Goal: Transaction & Acquisition: Obtain resource

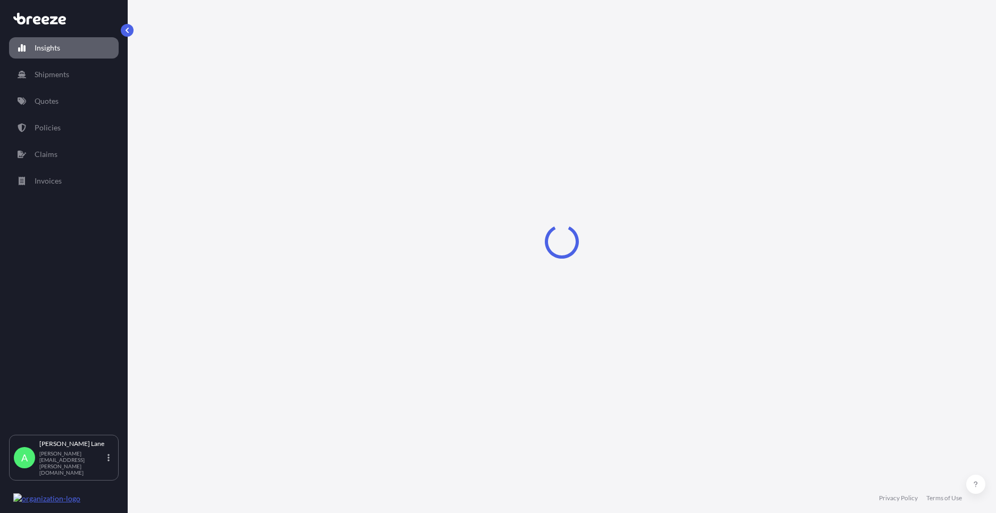
select select "2025"
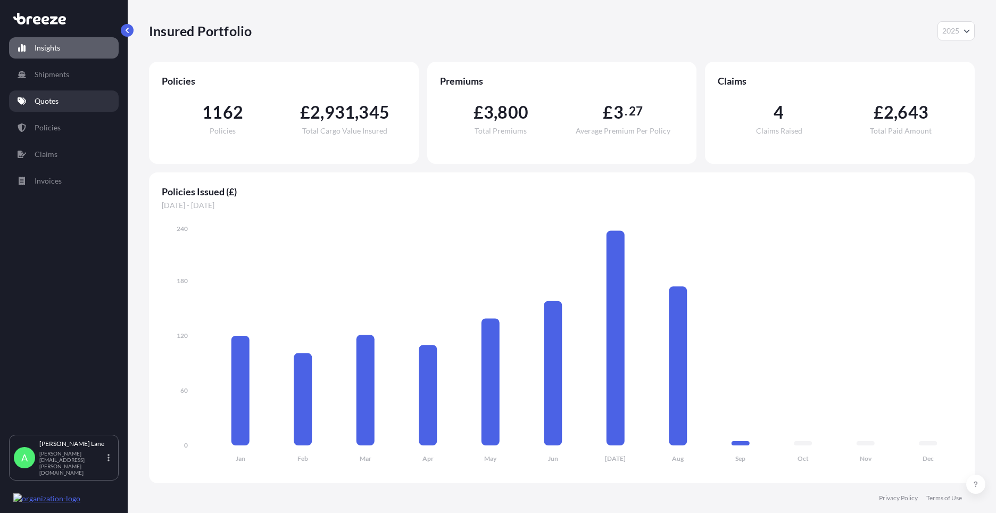
click at [59, 107] on link "Quotes" at bounding box center [64, 100] width 110 height 21
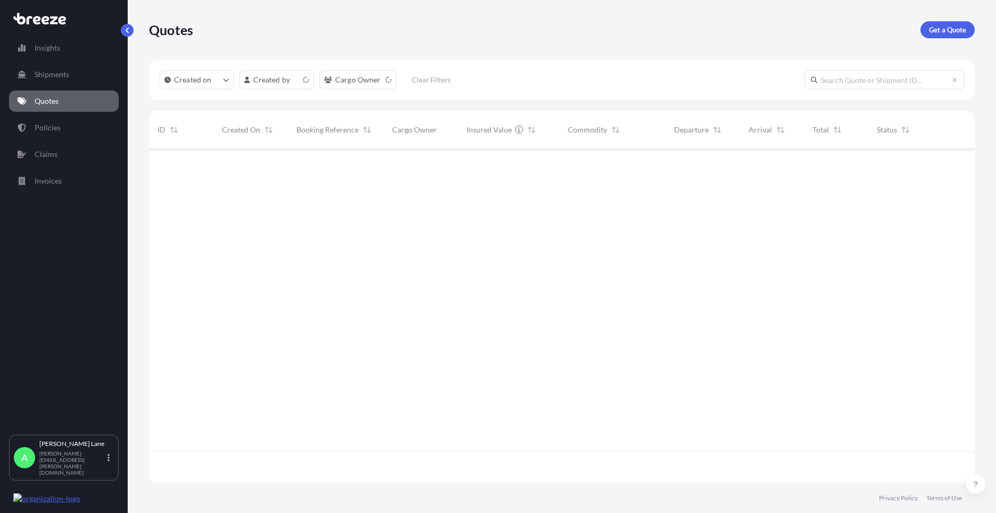
scroll to position [332, 818]
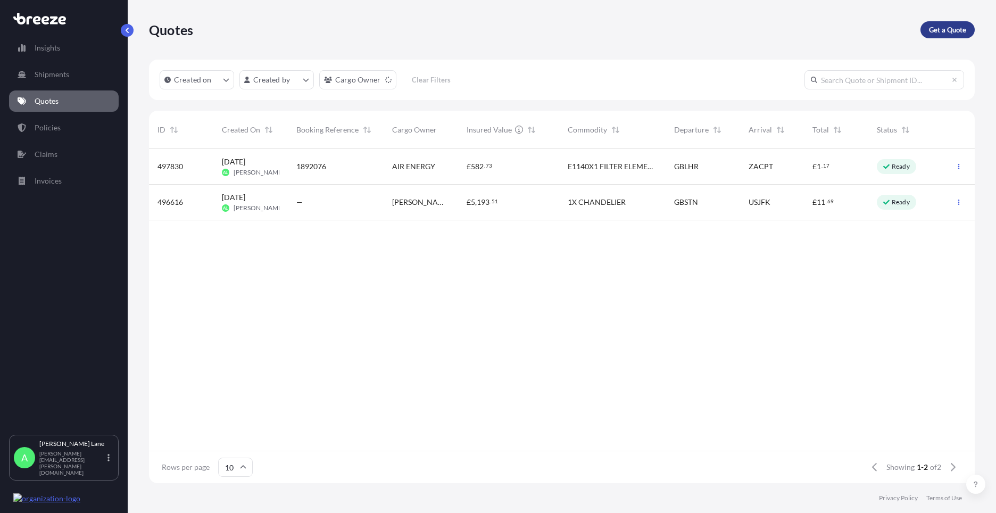
click at [946, 34] on p "Get a Quote" at bounding box center [947, 29] width 37 height 11
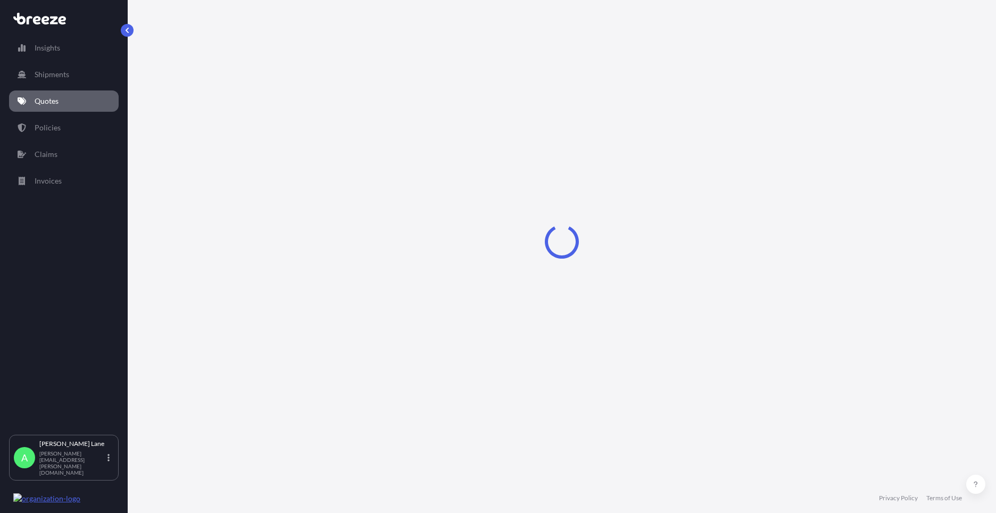
select select "Road"
select select "1"
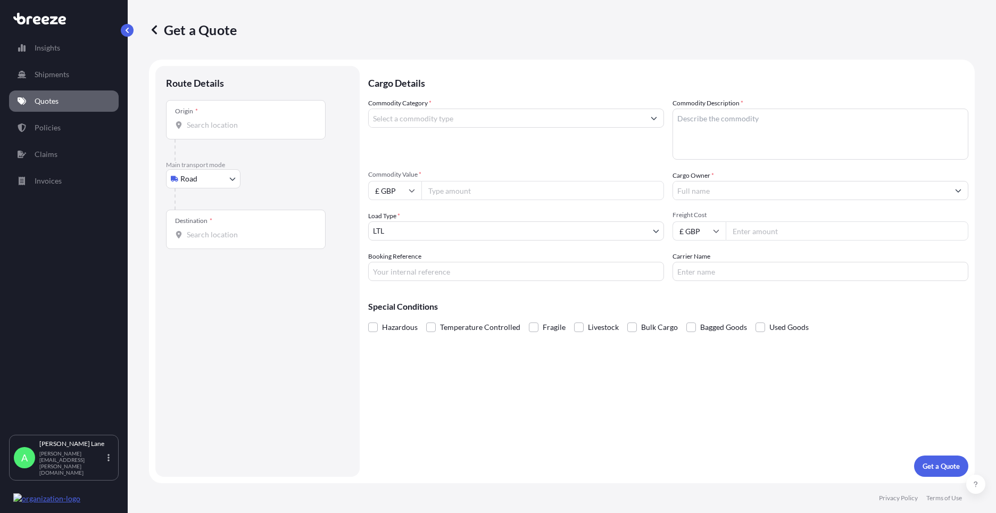
click at [193, 177] on body "Insights Shipments Quotes Policies Claims Invoices A [PERSON_NAME] [PERSON_NAME…" at bounding box center [498, 256] width 996 height 513
click at [200, 223] on div "Air" at bounding box center [203, 225] width 66 height 19
select select "Air"
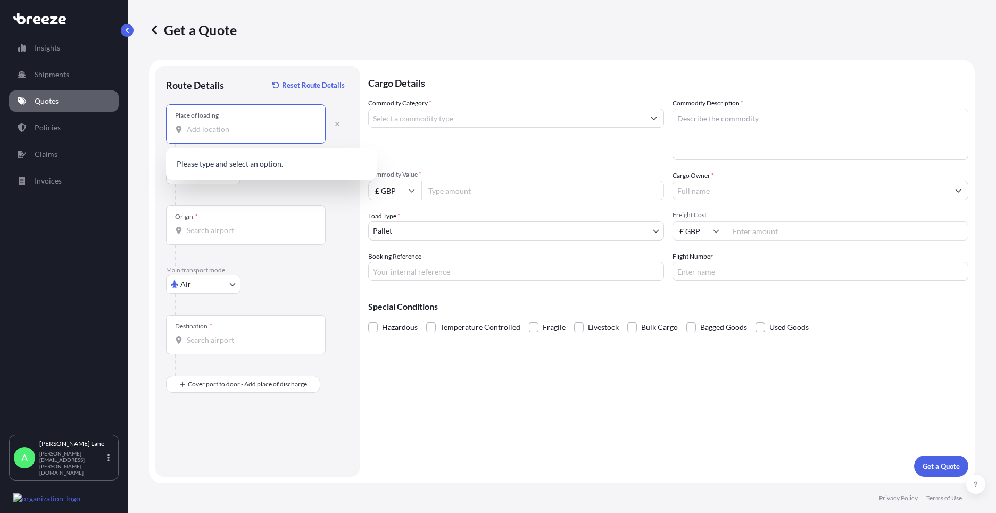
paste input "IP28 6RX"
click at [246, 167] on span "[STREET_ADDRESS]" at bounding box center [285, 166] width 166 height 21
type input "[STREET_ADDRESS]"
click at [253, 223] on div "Origin *" at bounding box center [246, 224] width 160 height 39
click at [253, 225] on input "Origin *" at bounding box center [250, 230] width 126 height 11
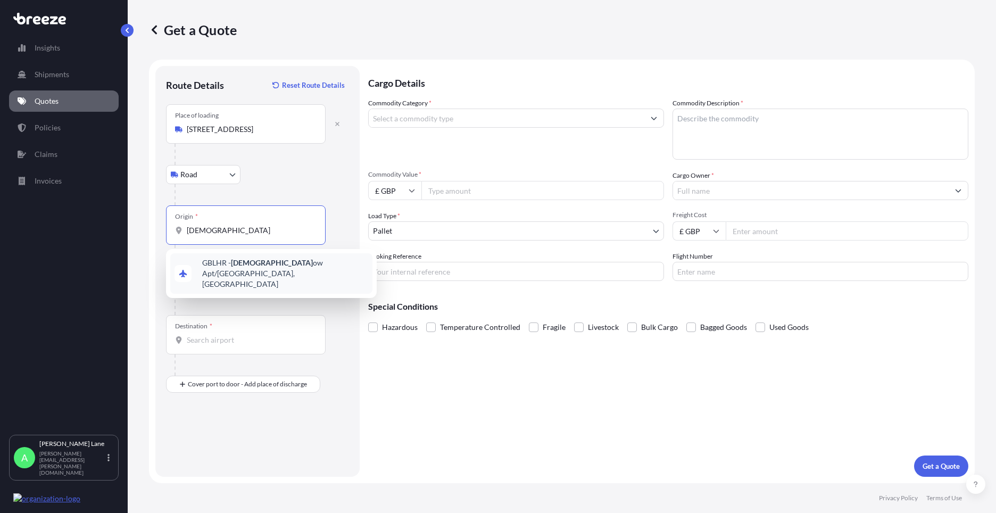
click at [259, 273] on div "GBLHR - Heathr ow Apt/[GEOGRAPHIC_DATA], [GEOGRAPHIC_DATA]" at bounding box center [271, 273] width 202 height 40
type input "GBLHR - Heathrow Apt/[GEOGRAPHIC_DATA], [GEOGRAPHIC_DATA]"
click at [252, 343] on input "Destination *" at bounding box center [250, 340] width 126 height 11
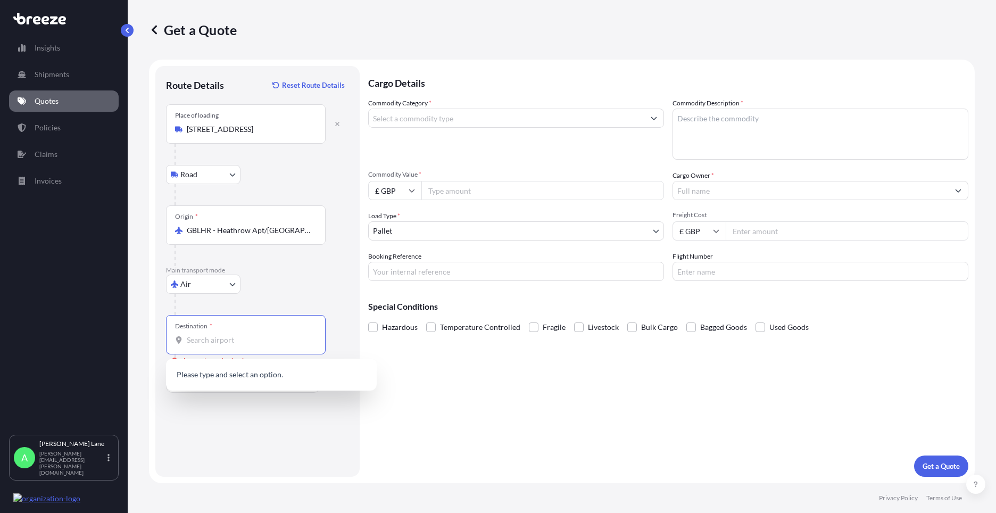
paste input "[GEOGRAPHIC_DATA]"
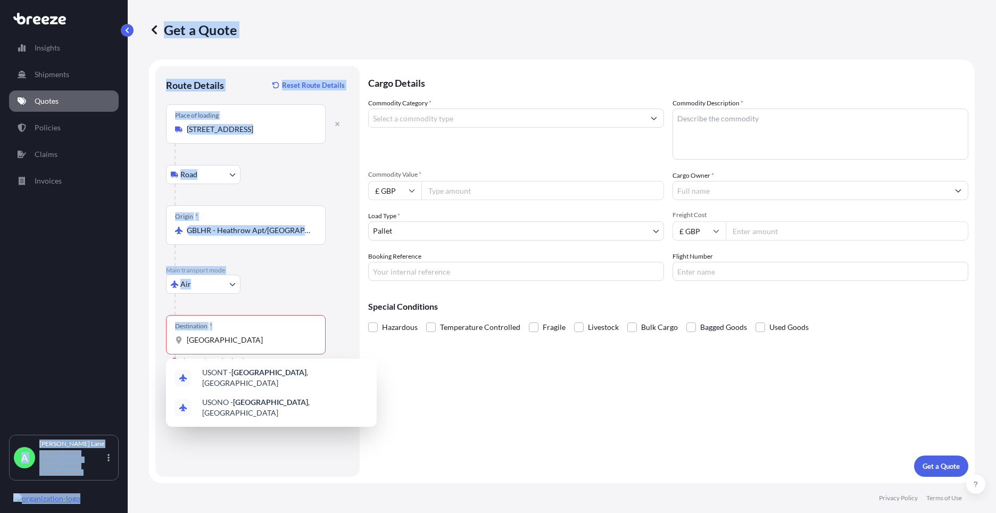
drag, startPoint x: 211, startPoint y: 340, endPoint x: 118, endPoint y: 341, distance: 93.6
click at [118, 341] on div "Insights Shipments Quotes Policies Claims Invoices A [PERSON_NAME] [PERSON_NAME…" at bounding box center [498, 256] width 996 height 513
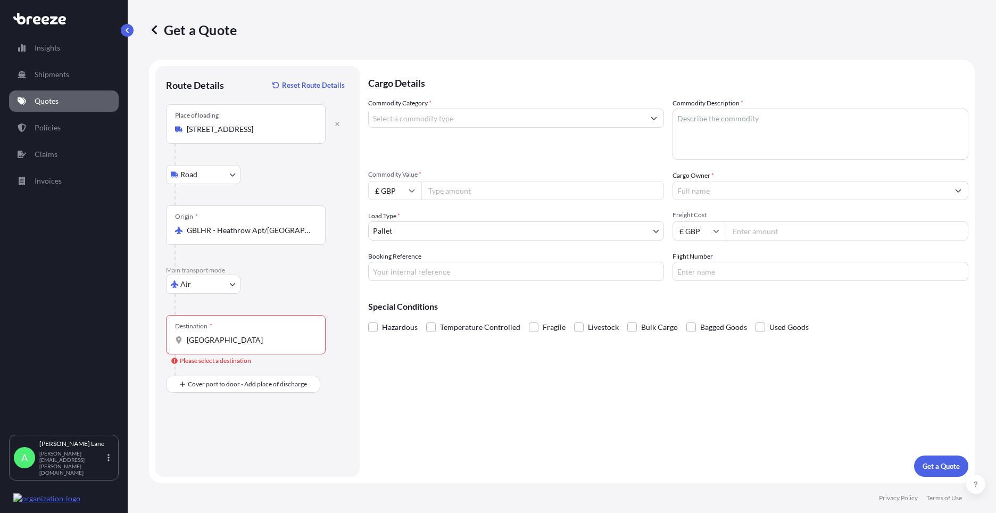
drag, startPoint x: 118, startPoint y: 341, endPoint x: 239, endPoint y: 345, distance: 121.4
click at [239, 345] on div "Destination * [GEOGRAPHIC_DATA]" at bounding box center [246, 334] width 160 height 39
click at [239, 345] on input "[GEOGRAPHIC_DATA]" at bounding box center [250, 340] width 126 height 11
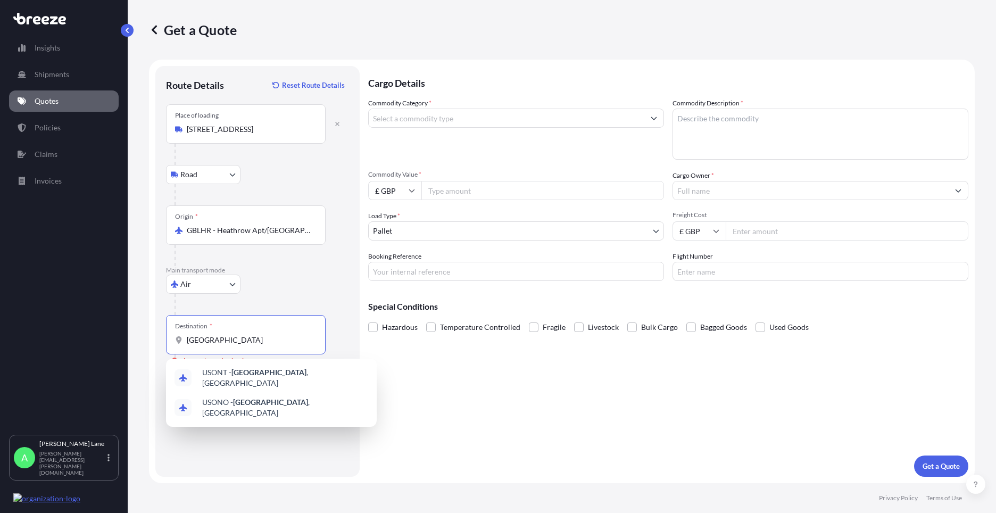
drag, startPoint x: 237, startPoint y: 345, endPoint x: 182, endPoint y: 344, distance: 54.8
click at [182, 344] on div "[GEOGRAPHIC_DATA]" at bounding box center [246, 340] width 142 height 11
click at [187, 344] on input "[GEOGRAPHIC_DATA]" at bounding box center [250, 340] width 126 height 11
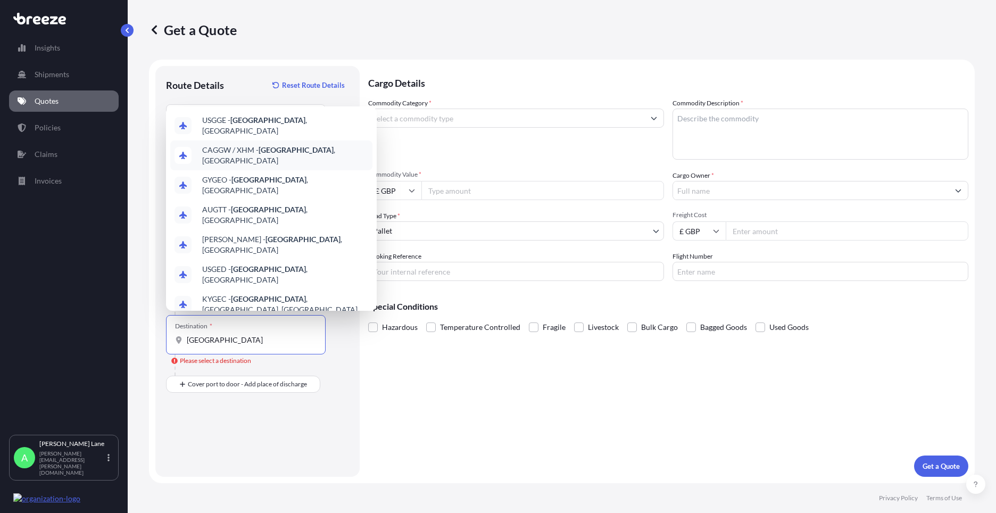
click at [271, 154] on span "CAGGW / XHM - [GEOGRAPHIC_DATA] , [GEOGRAPHIC_DATA]" at bounding box center [285, 155] width 166 height 21
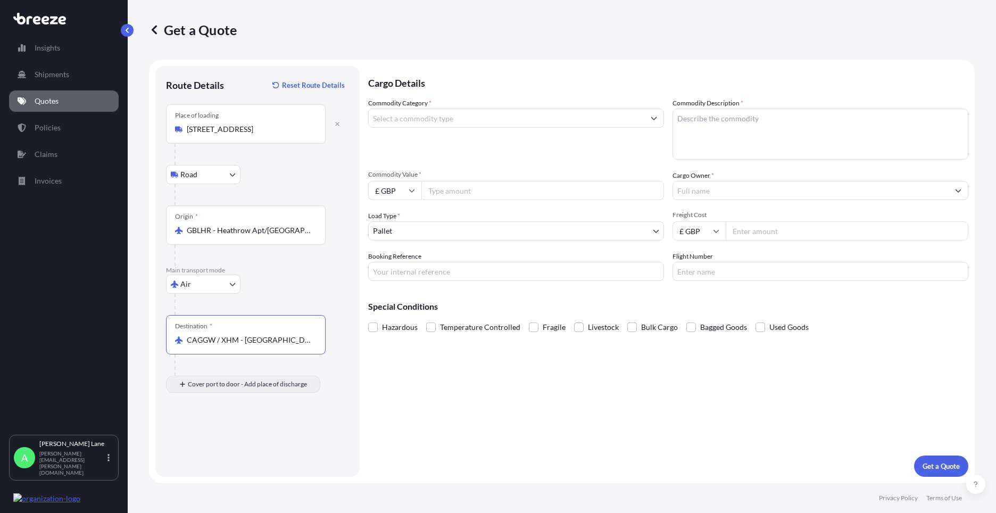
type input "CAGGW / XHM - [GEOGRAPHIC_DATA], [GEOGRAPHIC_DATA]"
drag, startPoint x: 259, startPoint y: 447, endPoint x: 217, endPoint y: 435, distance: 43.1
click at [217, 435] on div "Place of Discharge" at bounding box center [246, 435] width 160 height 39
click at [217, 436] on input "Place of Discharge" at bounding box center [250, 441] width 126 height 11
drag, startPoint x: 217, startPoint y: 435, endPoint x: 197, endPoint y: 442, distance: 21.2
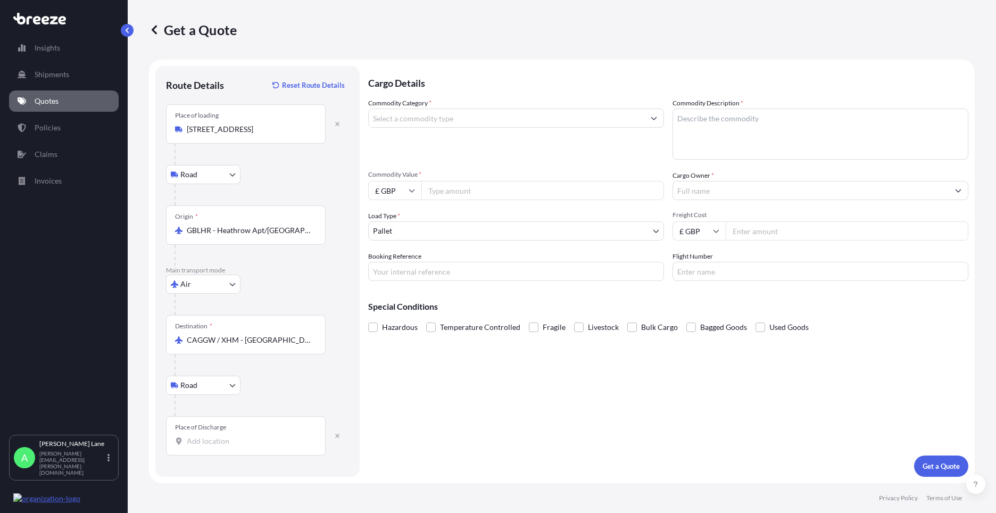
click at [197, 442] on input "Place of Discharge" at bounding box center [250, 441] width 126 height 11
paste input "L7G 2E2"
type input "[GEOGRAPHIC_DATA], ON L7G 2E2, [GEOGRAPHIC_DATA]"
click at [453, 116] on input "Commodity Category *" at bounding box center [507, 118] width 276 height 19
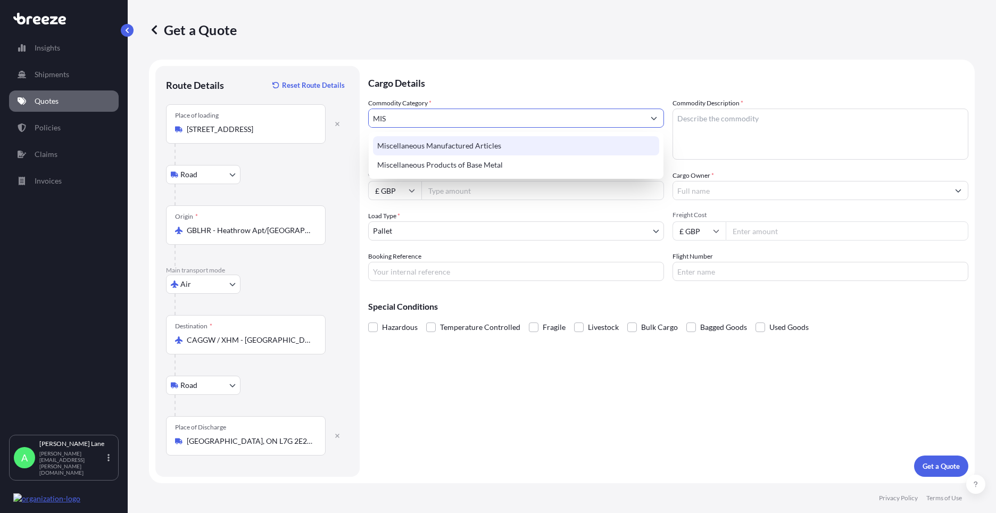
click at [445, 143] on div "Miscellaneous Manufactured Articles" at bounding box center [516, 145] width 286 height 19
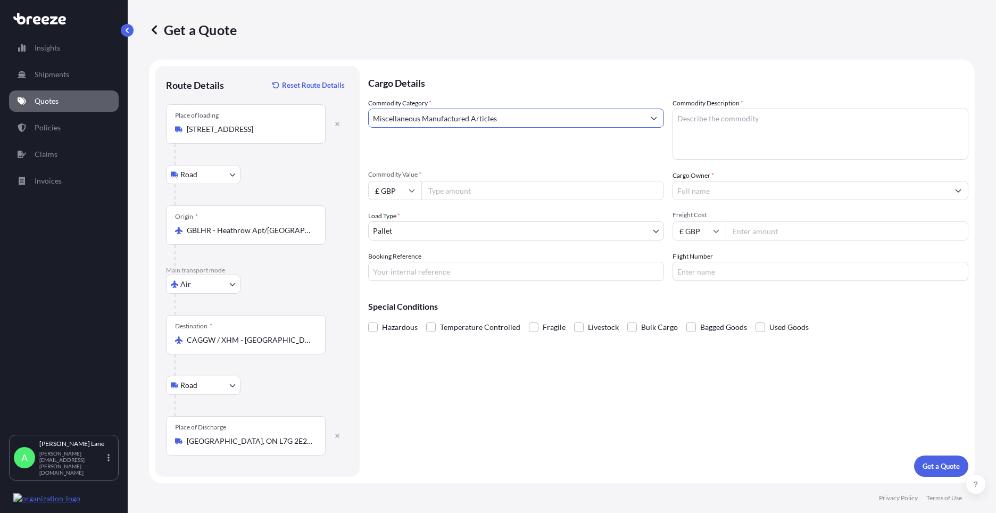
type input "Miscellaneous Manufactured Articles"
click at [462, 186] on input "Commodity Value *" at bounding box center [542, 190] width 243 height 19
type input "2100"
click at [422, 230] on body "75 options available. 23 options available. 2 options available. Insights Shipm…" at bounding box center [498, 256] width 996 height 513
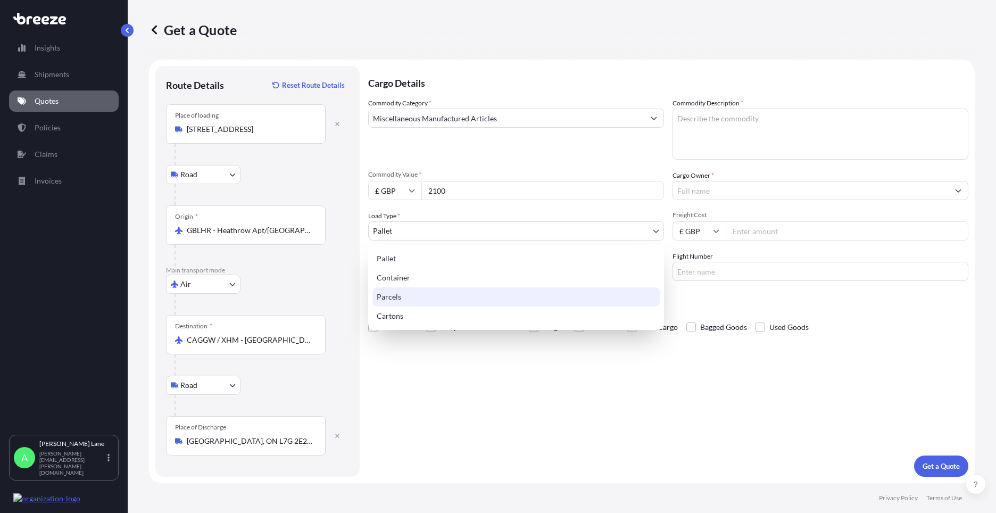
click at [399, 294] on div "Parcels" at bounding box center [515, 296] width 287 height 19
select select "3"
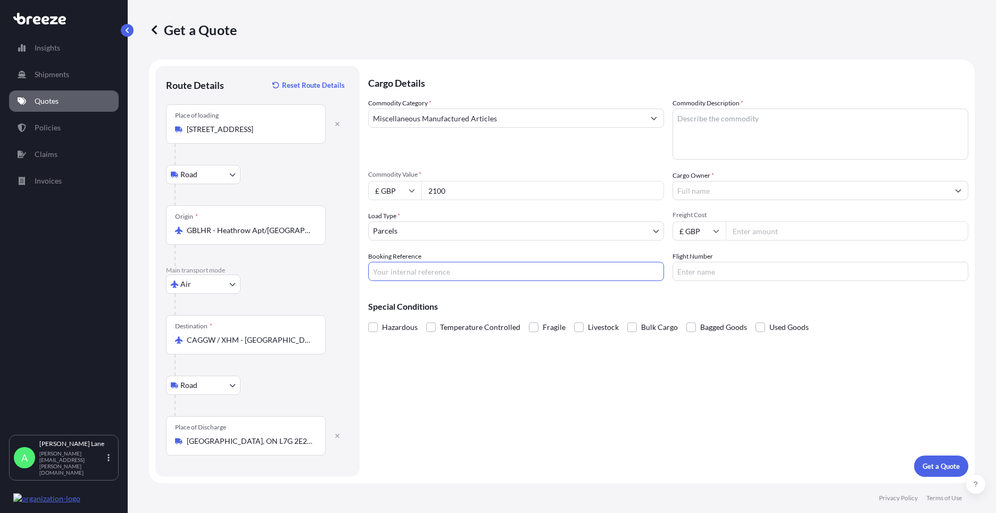
click at [415, 274] on input "Booking Reference" at bounding box center [516, 271] width 296 height 19
paste input "1892888"
type input "1892888"
click at [717, 136] on textarea "Commodity Description *" at bounding box center [820, 134] width 296 height 51
paste textarea "ELECTRONIC GOODS"
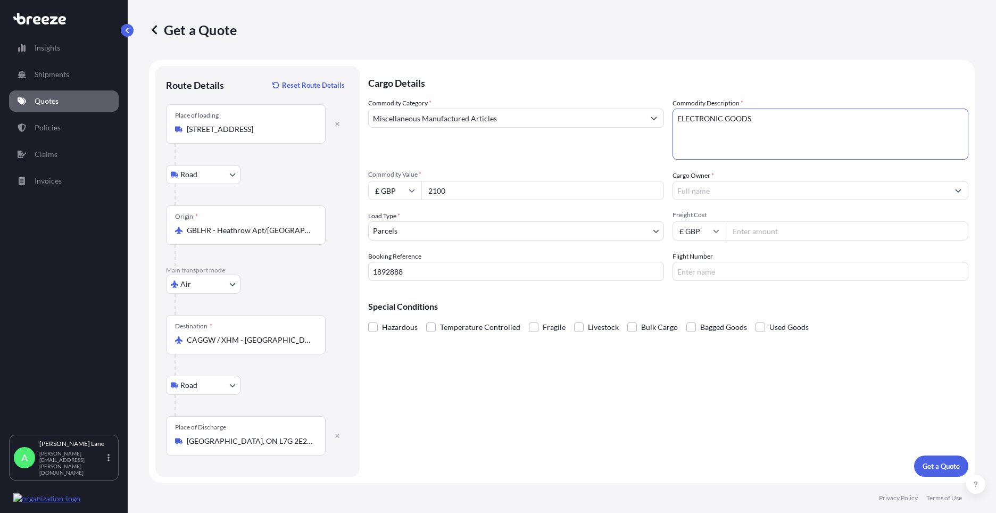
type textarea "ELECTRONIC GOODS"
click at [720, 193] on input "Cargo Owner *" at bounding box center [811, 190] width 276 height 19
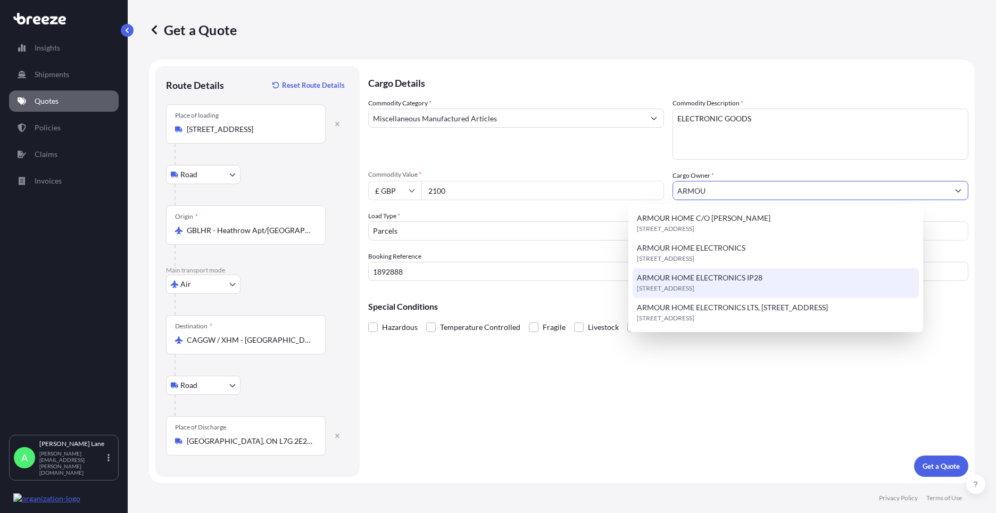
click at [694, 285] on span "[STREET_ADDRESS]" at bounding box center [665, 288] width 57 height 11
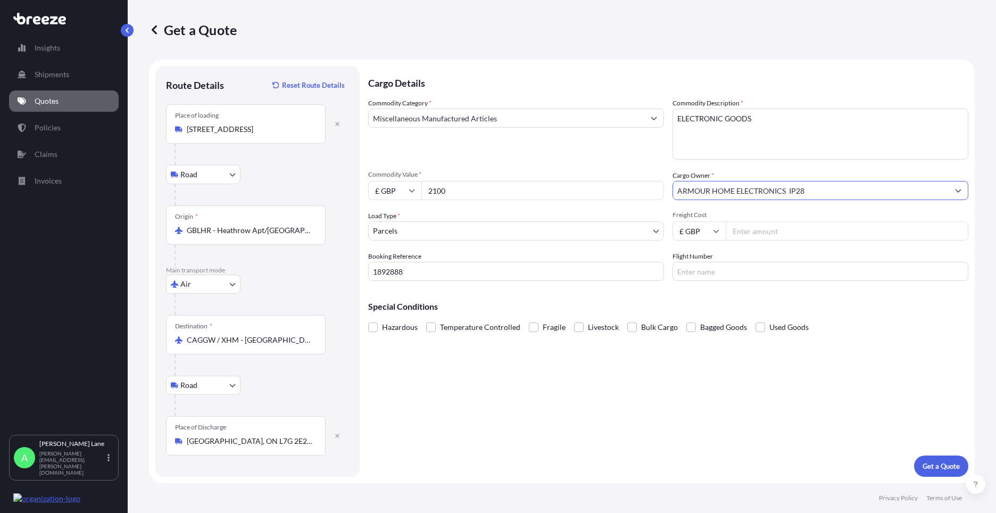
type input "ARMOUR HOME ELECTRONICS IP28"
click at [776, 234] on input "Freight Cost" at bounding box center [847, 230] width 243 height 19
type input "268.85"
click at [708, 268] on input "Flight Number" at bounding box center [820, 271] width 296 height 19
drag, startPoint x: 701, startPoint y: 274, endPoint x: 613, endPoint y: 274, distance: 88.3
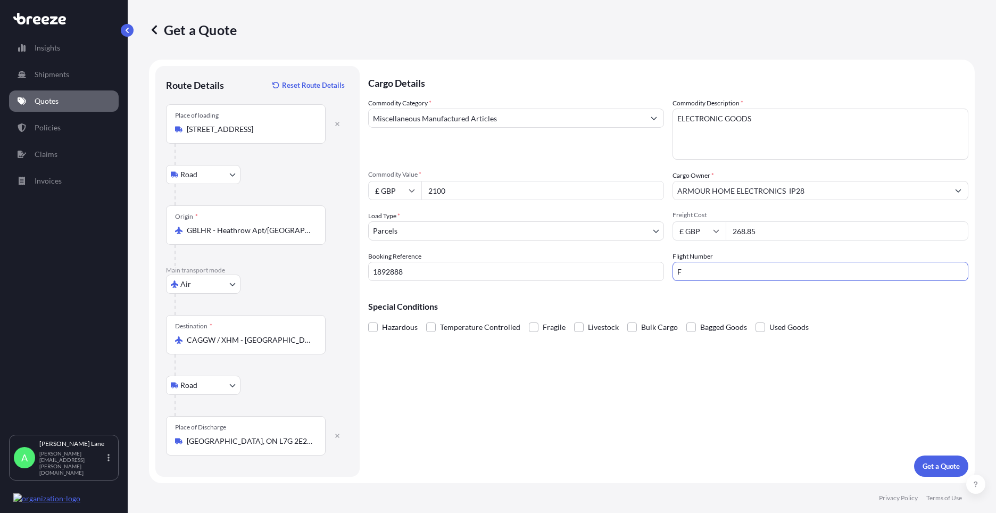
click at [613, 274] on div "Commodity Category * Miscellaneous Manufactured Articles Commodity Description …" at bounding box center [668, 189] width 600 height 183
type input "UPS"
click at [586, 432] on div "Cargo Details Commodity Category * Miscellaneous Manufactured Articles Commodit…" at bounding box center [668, 271] width 600 height 411
click at [922, 467] on p "Get a Quote" at bounding box center [940, 466] width 37 height 11
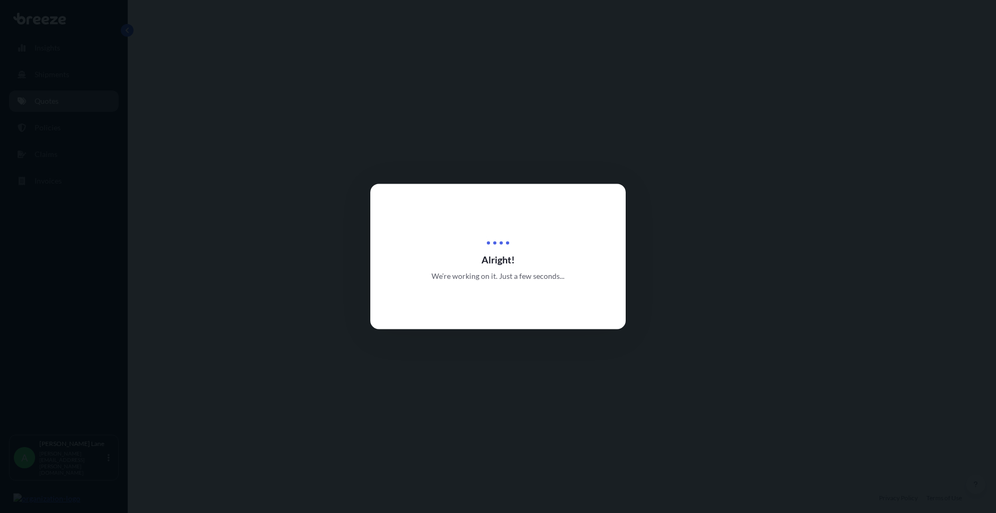
select select "Road"
select select "Air"
select select "Road"
select select "3"
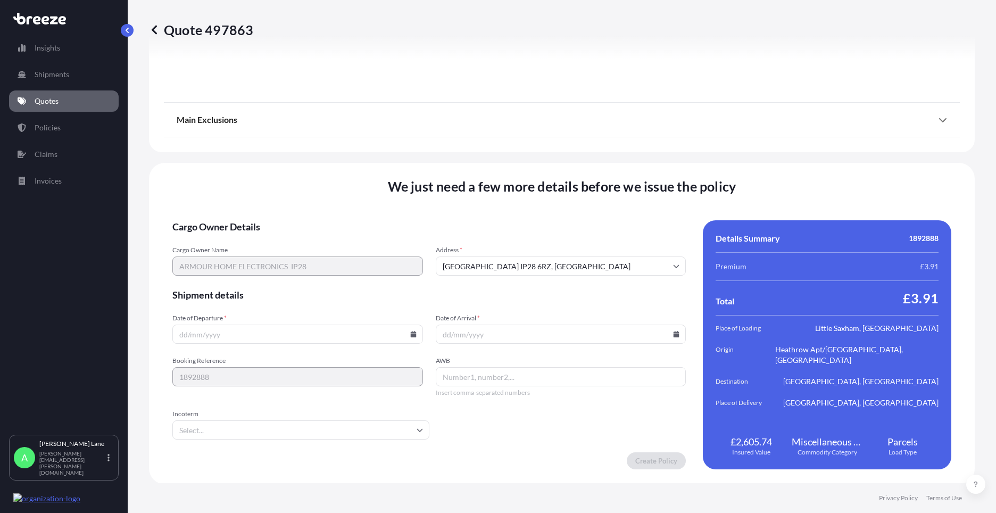
scroll to position [1386, 0]
click at [410, 334] on icon at bounding box center [413, 333] width 6 height 6
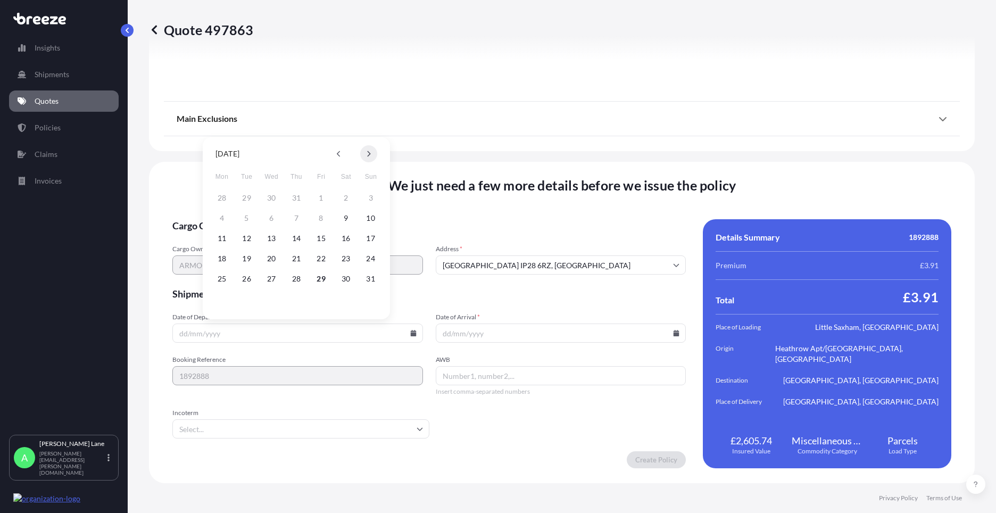
click at [369, 155] on icon at bounding box center [369, 154] width 3 height 6
click at [227, 198] on button "1" at bounding box center [221, 197] width 17 height 17
type input "[DATE]"
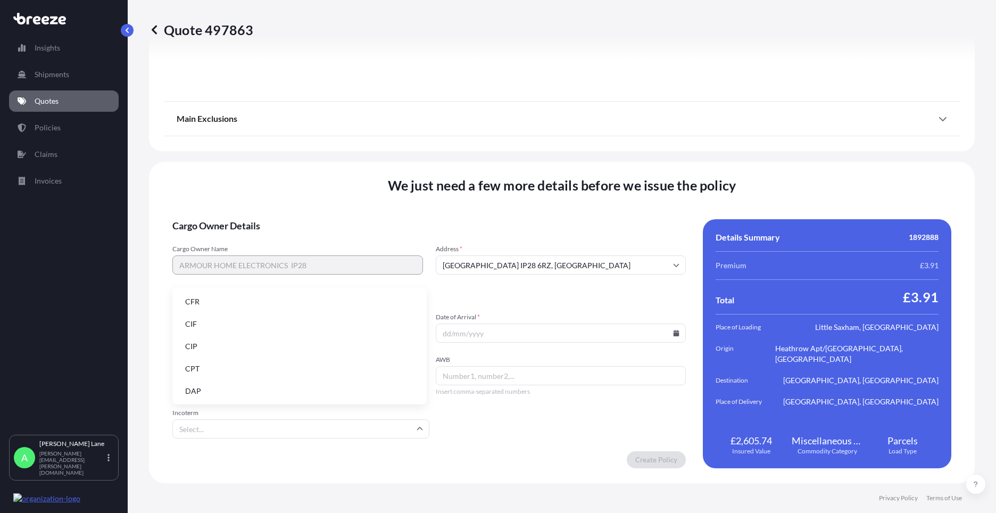
click at [212, 426] on input "Incoterm" at bounding box center [300, 428] width 257 height 19
drag, startPoint x: 220, startPoint y: 393, endPoint x: 417, endPoint y: 362, distance: 199.2
click at [220, 392] on li "DAP" at bounding box center [300, 391] width 246 height 20
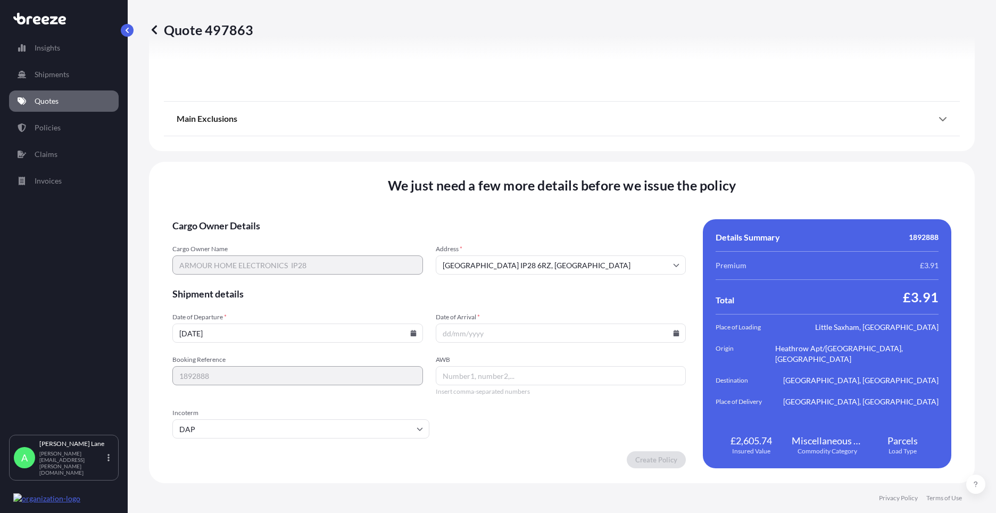
click at [673, 334] on icon at bounding box center [676, 333] width 6 height 6
click at [632, 154] on button at bounding box center [629, 153] width 17 height 17
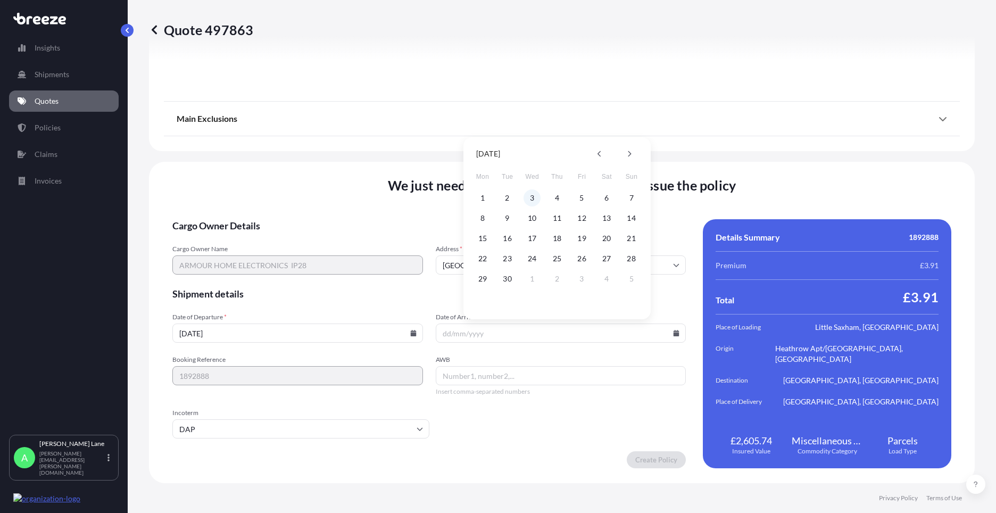
click at [528, 197] on button "3" at bounding box center [531, 197] width 17 height 17
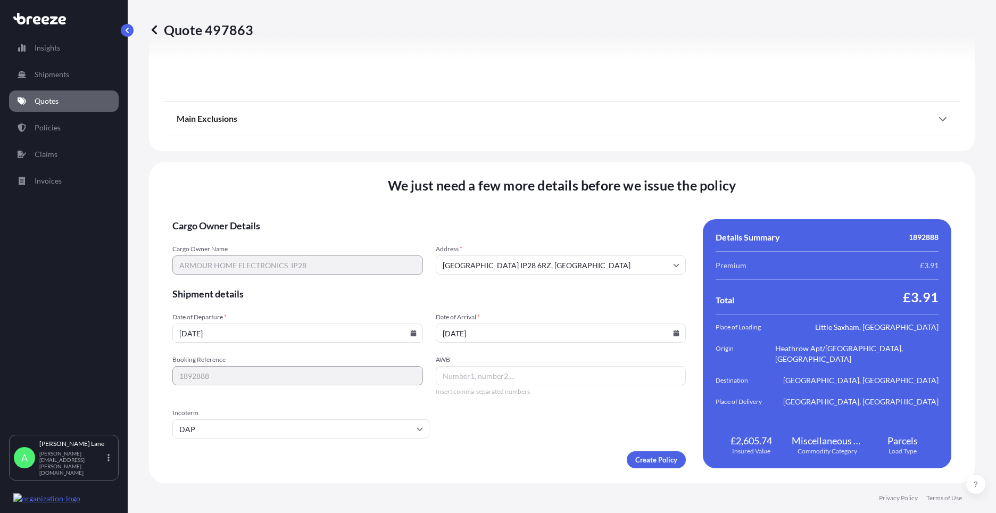
type input "[DATE]"
paste input "1ZW074F30430226489"
type input "1ZW074F30430226489"
